Goal: Transaction & Acquisition: Obtain resource

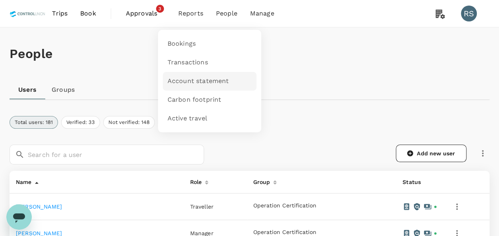
click at [193, 81] on span "Account statement" at bounding box center [197, 81] width 61 height 9
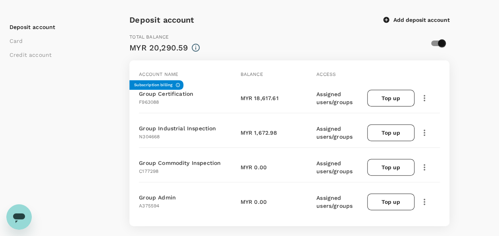
scroll to position [79, 0]
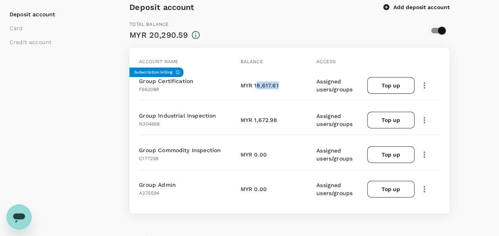
drag, startPoint x: 255, startPoint y: 83, endPoint x: 276, endPoint y: 84, distance: 21.1
click at [276, 84] on p "MYR 18,617.61" at bounding box center [259, 85] width 38 height 8
click at [280, 84] on div "MYR 18,617.61" at bounding box center [279, 85] width 79 height 8
drag, startPoint x: 280, startPoint y: 84, endPoint x: 284, endPoint y: 119, distance: 34.8
click at [284, 119] on div "MYR 1,672.98" at bounding box center [279, 120] width 79 height 8
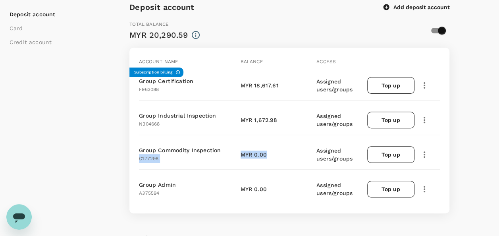
drag, startPoint x: 284, startPoint y: 119, endPoint x: 266, endPoint y: 150, distance: 36.3
click at [266, 150] on div "Group Commodity Inspection C177298 MYR 0.00 Assigned users/groups Top up" at bounding box center [288, 150] width 304 height 37
drag, startPoint x: 266, startPoint y: 150, endPoint x: 264, endPoint y: 186, distance: 35.8
click at [264, 186] on p "MYR 0.00" at bounding box center [253, 189] width 26 height 8
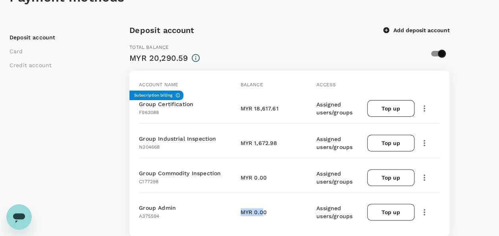
scroll to position [40, 0]
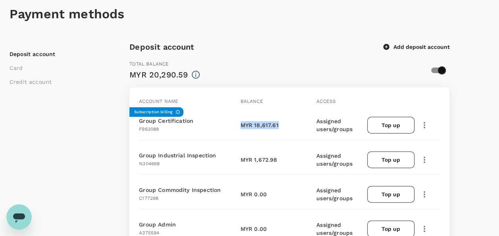
drag, startPoint x: 240, startPoint y: 120, endPoint x: 278, endPoint y: 123, distance: 38.2
click at [278, 123] on div "MYR 18,617.61" at bounding box center [275, 123] width 76 height 11
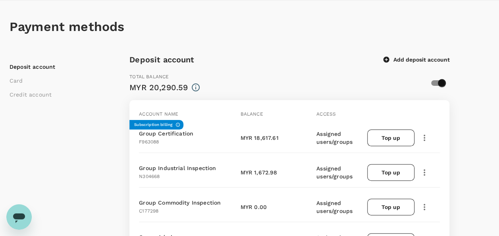
scroll to position [40, 0]
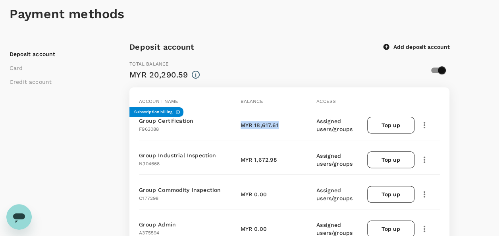
drag, startPoint x: 241, startPoint y: 122, endPoint x: 276, endPoint y: 124, distance: 35.8
click at [276, 124] on p "MYR 18,617.61" at bounding box center [259, 125] width 38 height 8
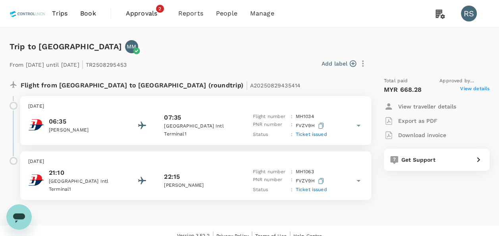
click at [482, 89] on span "View details" at bounding box center [474, 90] width 29 height 10
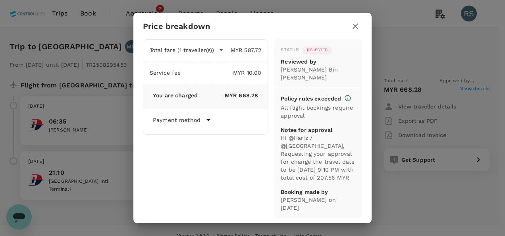
click at [353, 26] on icon "button" at bounding box center [355, 26] width 10 height 10
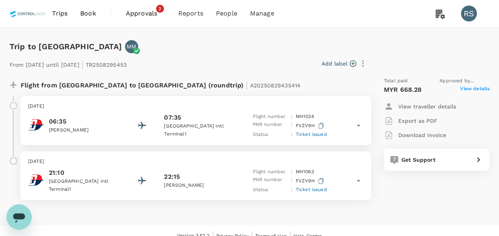
click at [417, 136] on p "Download invoice" at bounding box center [422, 135] width 48 height 8
click at [484, 86] on span "View details" at bounding box center [474, 90] width 29 height 10
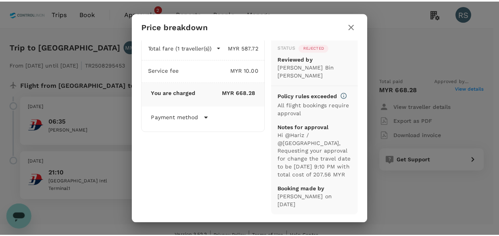
scroll to position [10, 0]
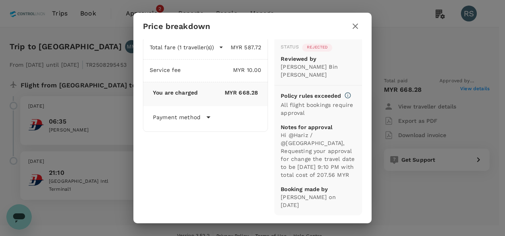
click at [460, 62] on div "Price breakdown Total fare (1 traveller(s)) MYR 587.72 Air fare MYR 587.72 Bagg…" at bounding box center [252, 118] width 505 height 236
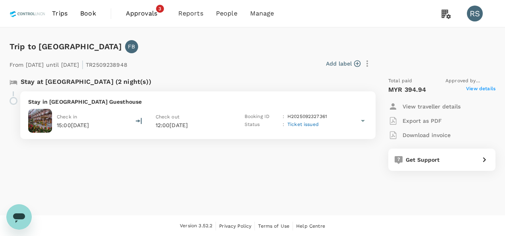
click at [476, 90] on span "View details" at bounding box center [480, 90] width 29 height 10
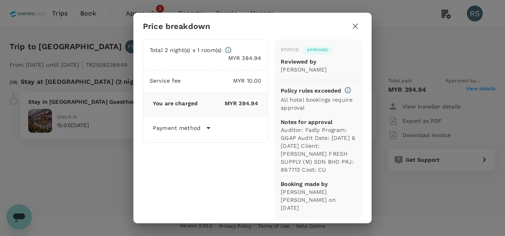
click at [355, 27] on icon "button" at bounding box center [355, 26] width 6 height 6
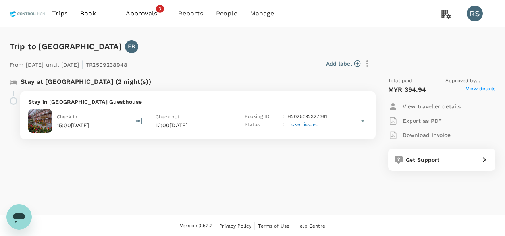
click at [438, 134] on p "Download invoice" at bounding box center [426, 135] width 48 height 8
